Goal: Information Seeking & Learning: Learn about a topic

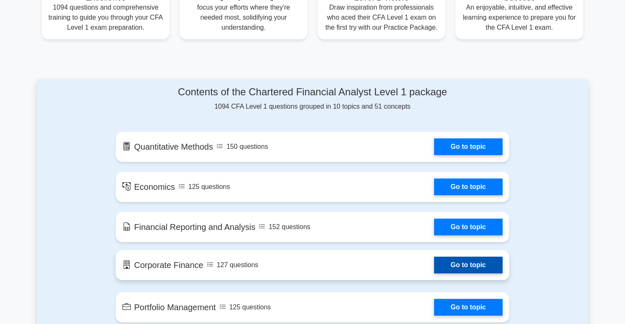
scroll to position [351, 0]
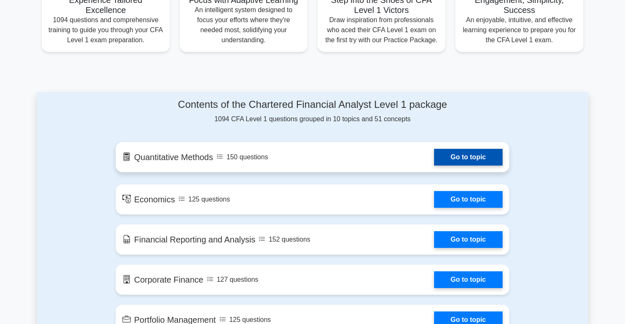
click at [434, 162] on link "Go to topic" at bounding box center [468, 157] width 68 height 17
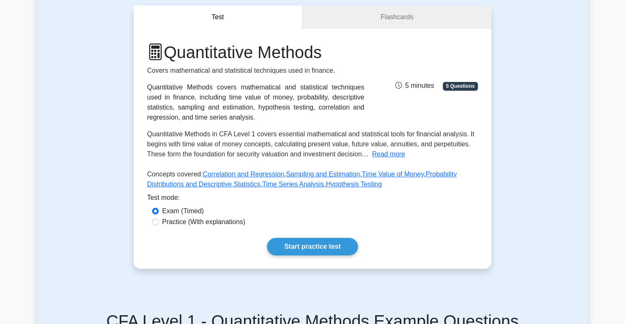
scroll to position [100, 0]
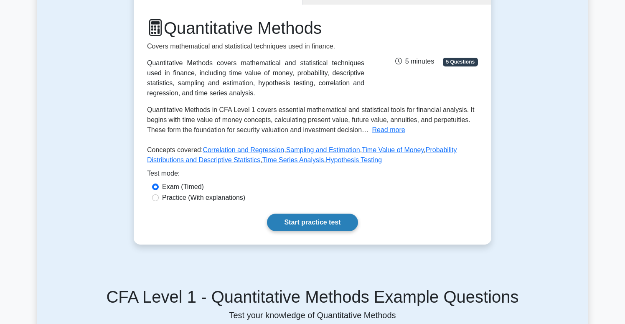
click at [288, 219] on link "Start practice test" at bounding box center [312, 222] width 91 height 18
